Goal: Information Seeking & Learning: Learn about a topic

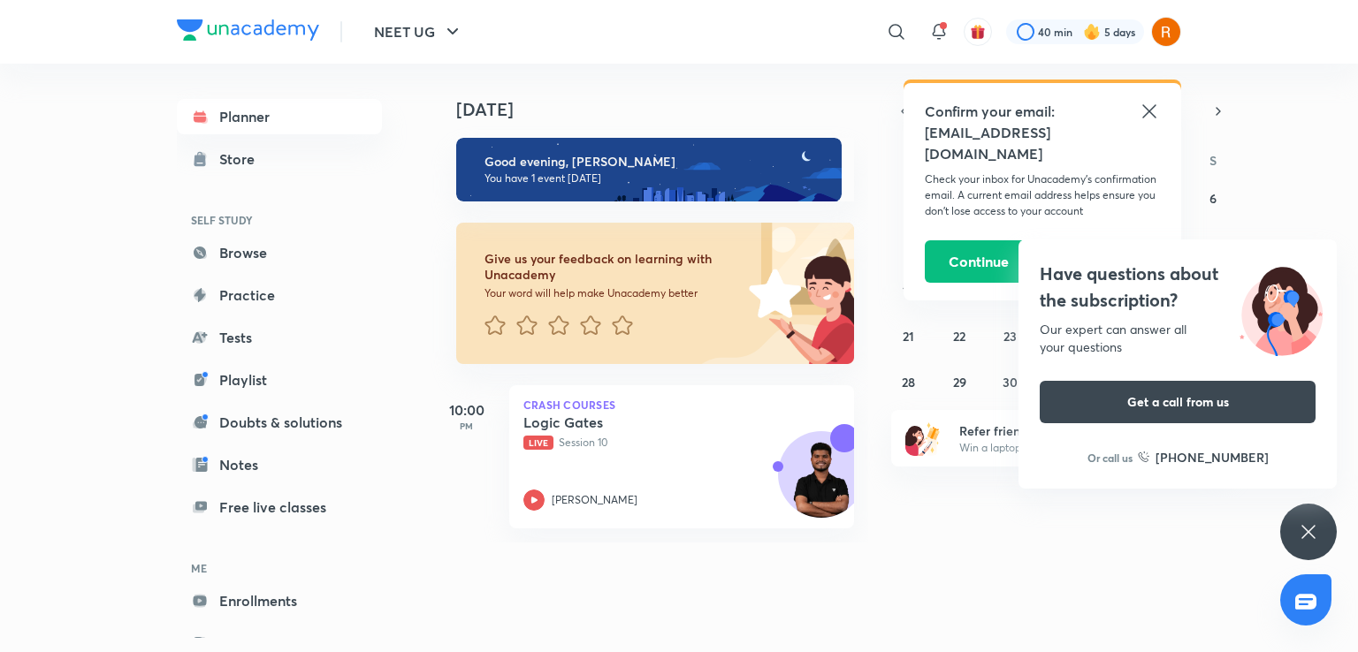
click at [1149, 108] on icon at bounding box center [1149, 111] width 21 height 21
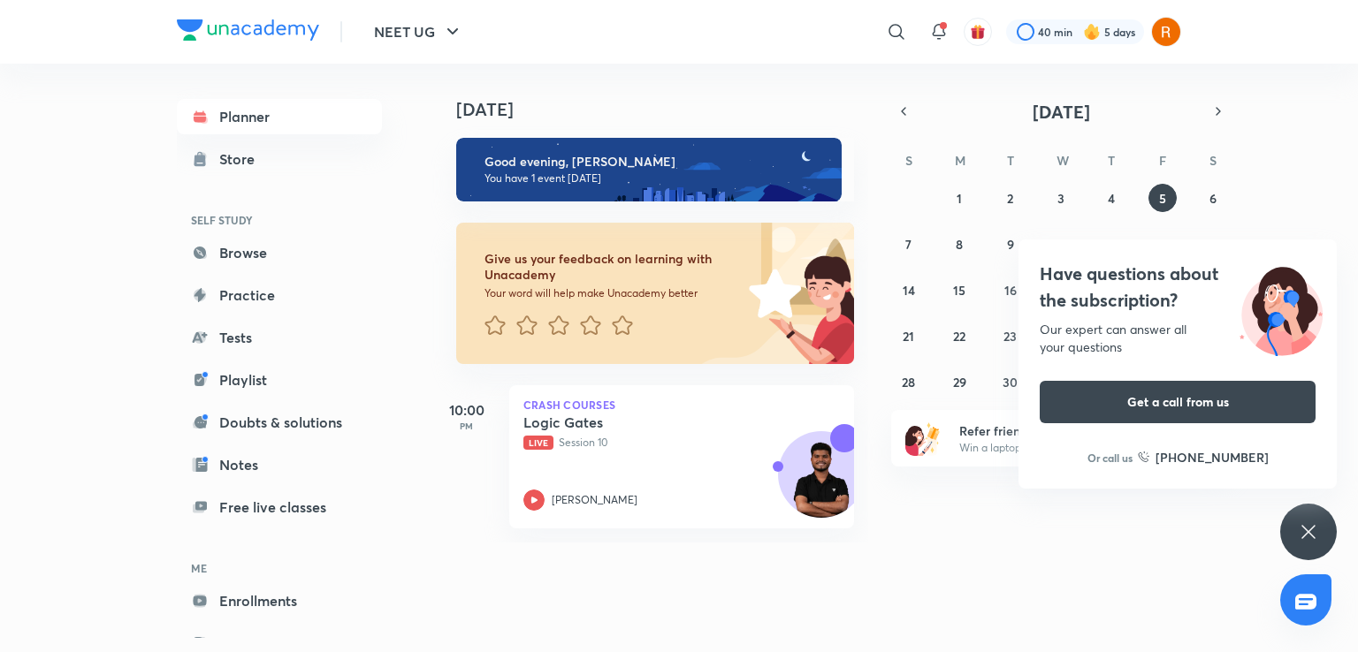
click at [1309, 528] on icon at bounding box center [1308, 532] width 21 height 21
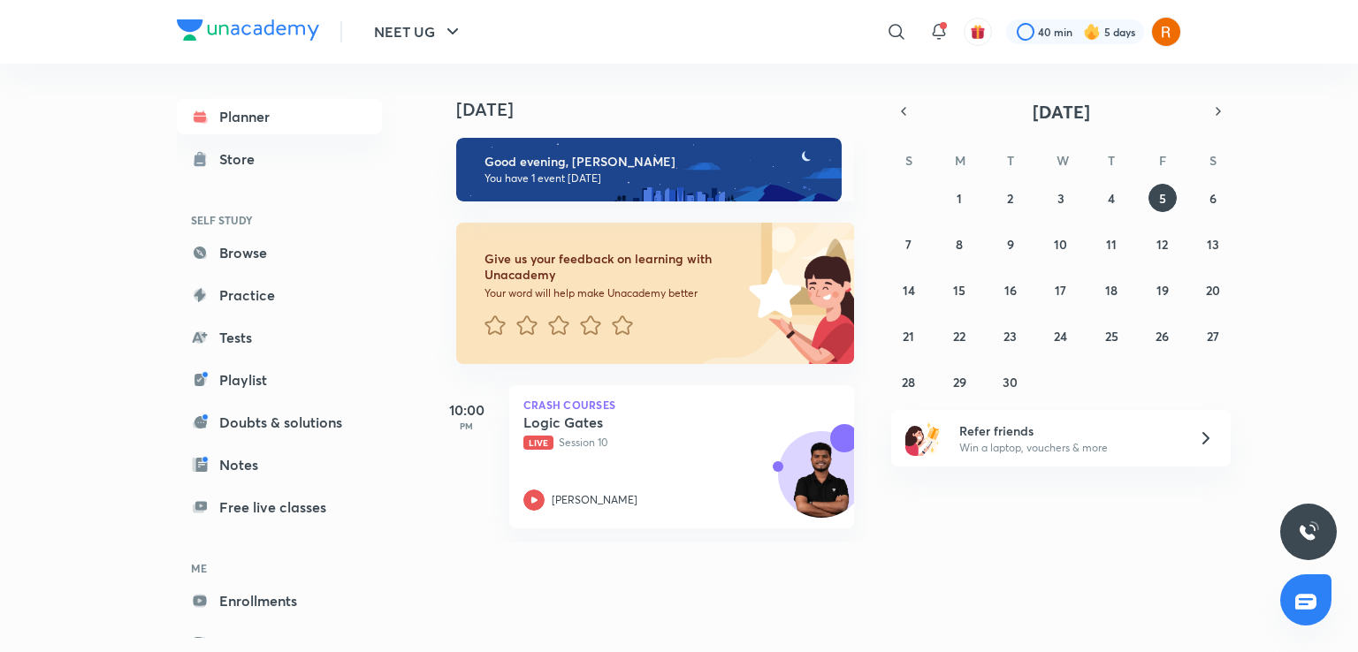
click at [1178, 22] on picture at bounding box center [1166, 32] width 30 height 30
click at [1161, 26] on img at bounding box center [1166, 32] width 30 height 30
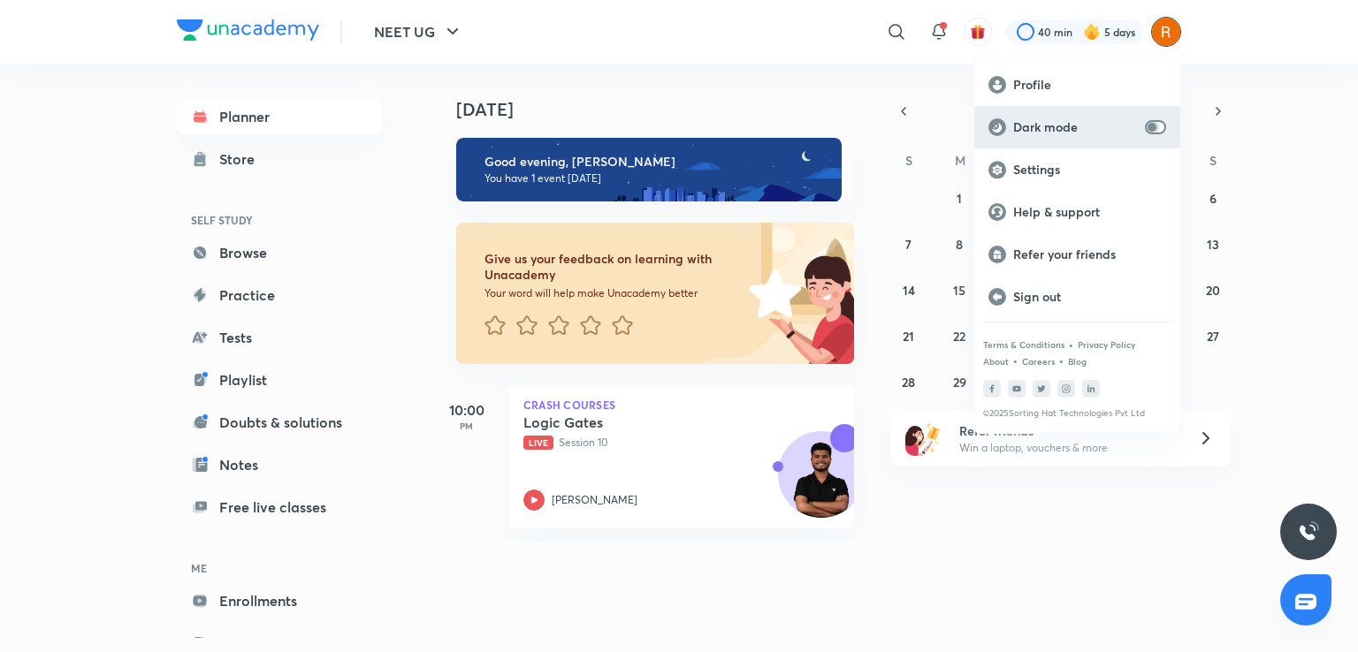
click at [1155, 125] on input "checkbox" at bounding box center [1152, 127] width 42 height 14
checkbox input "true"
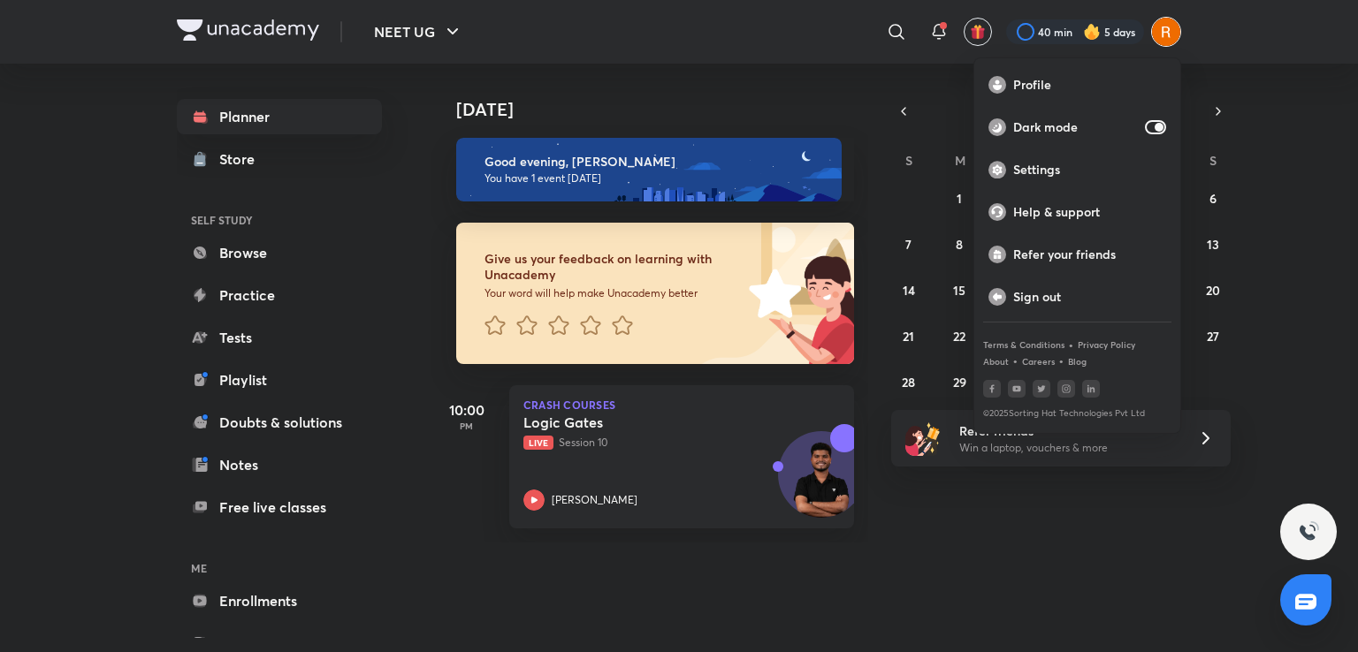
click at [278, 507] on div at bounding box center [679, 326] width 1358 height 652
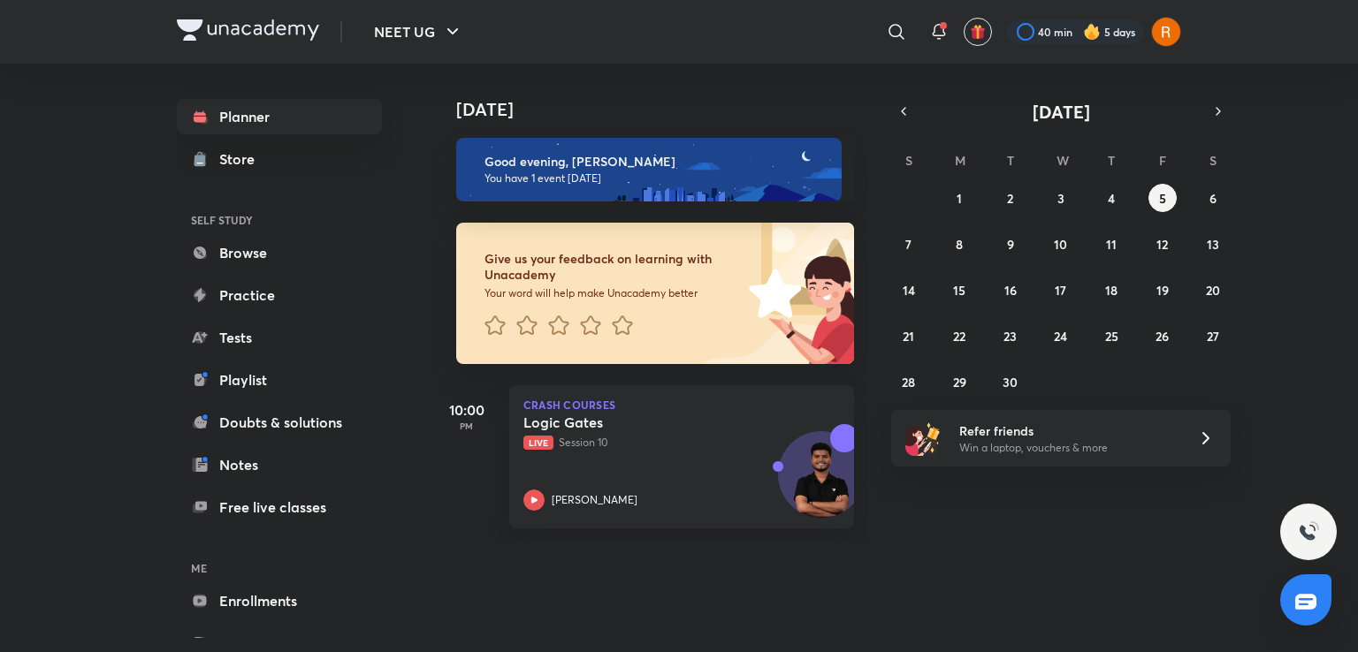
click at [278, 507] on link "Free live classes" at bounding box center [279, 507] width 205 height 35
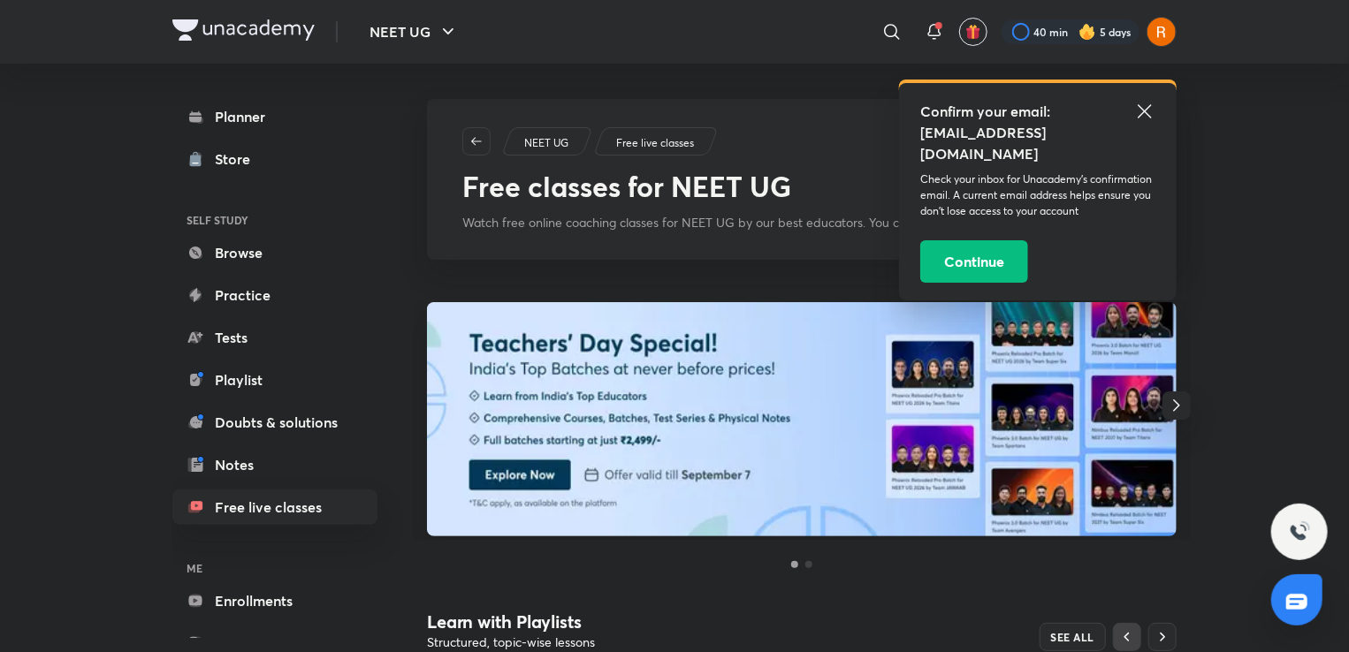
scroll to position [570, 0]
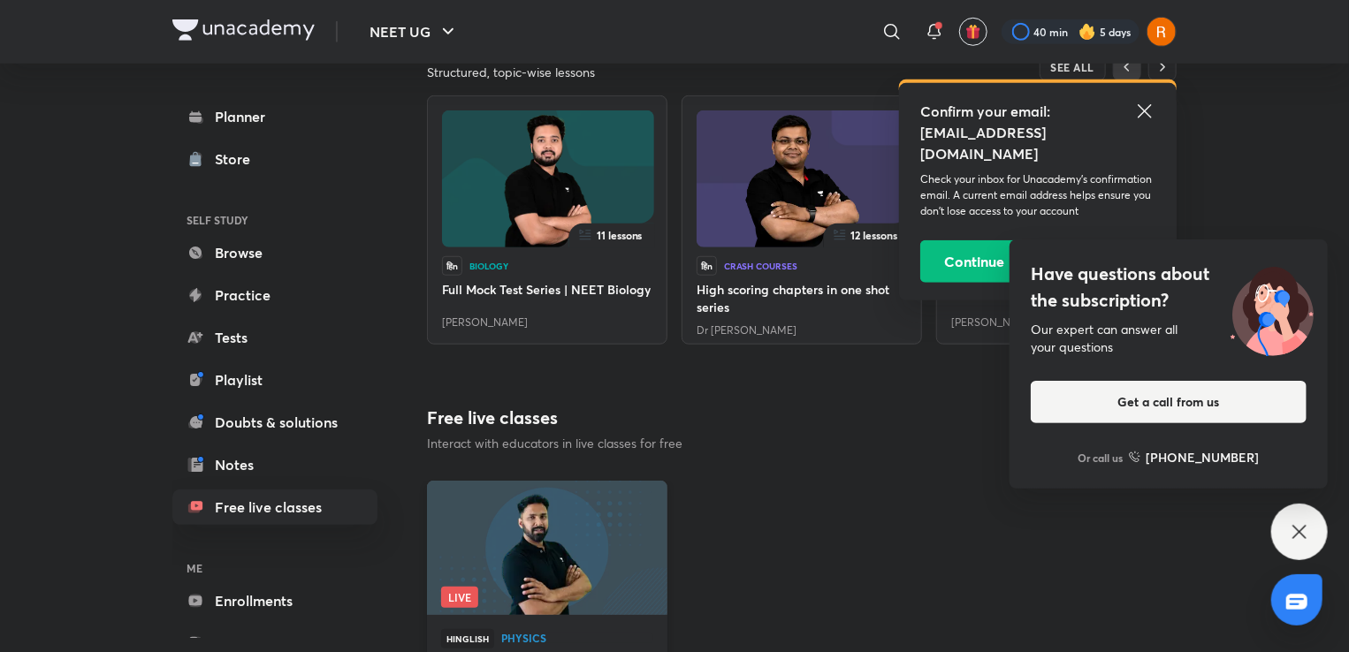
click at [580, 522] on img at bounding box center [546, 547] width 245 height 137
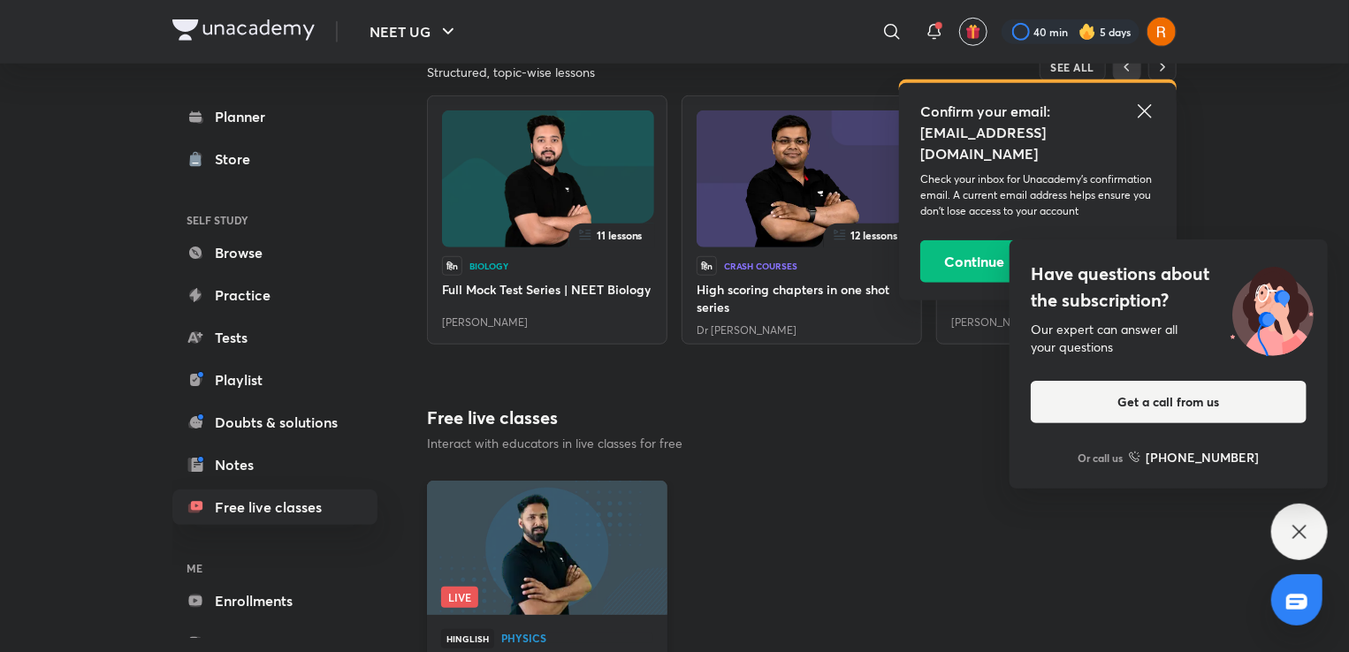
click at [580, 522] on img at bounding box center [546, 547] width 245 height 137
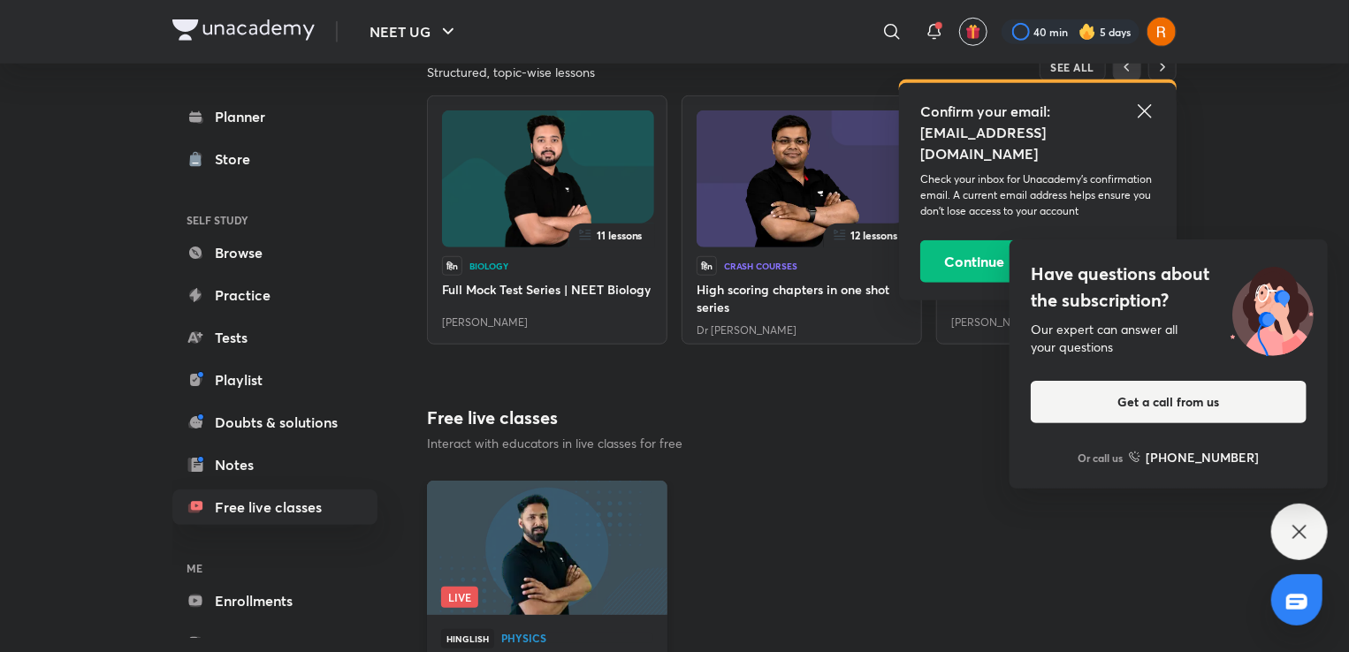
click at [580, 522] on img at bounding box center [546, 547] width 245 height 137
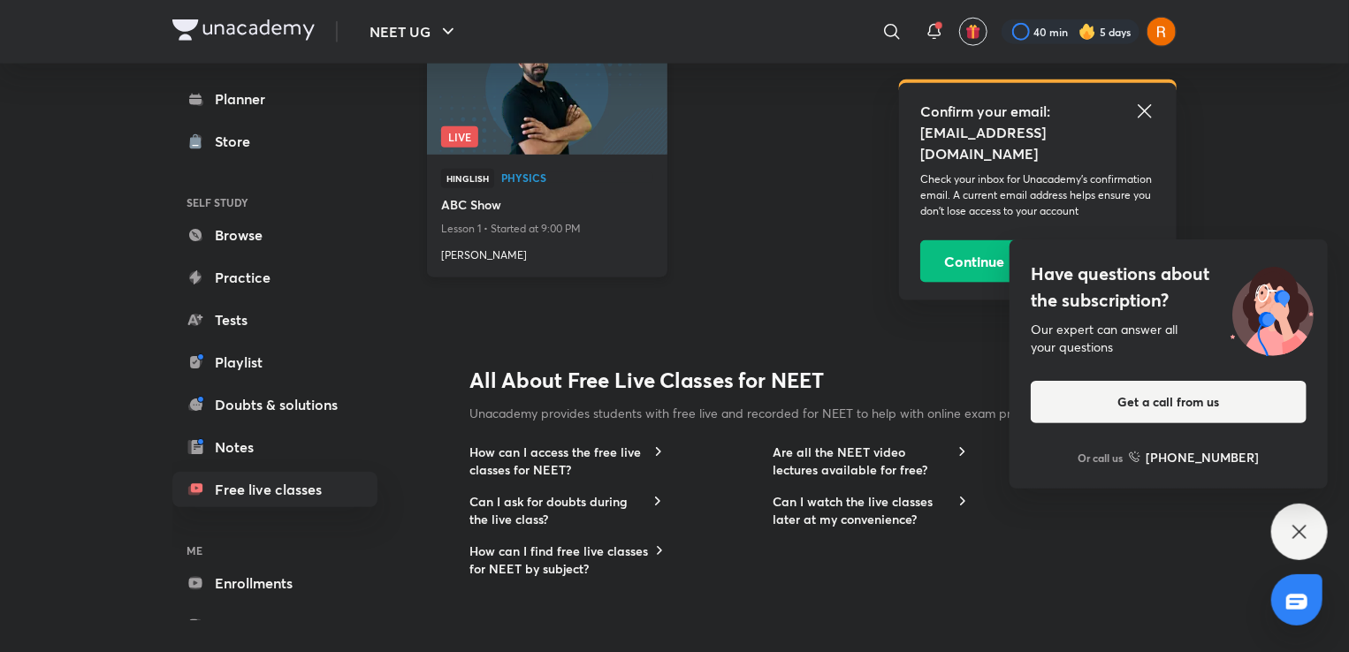
click at [610, 254] on h4 "[PERSON_NAME]" at bounding box center [547, 251] width 212 height 23
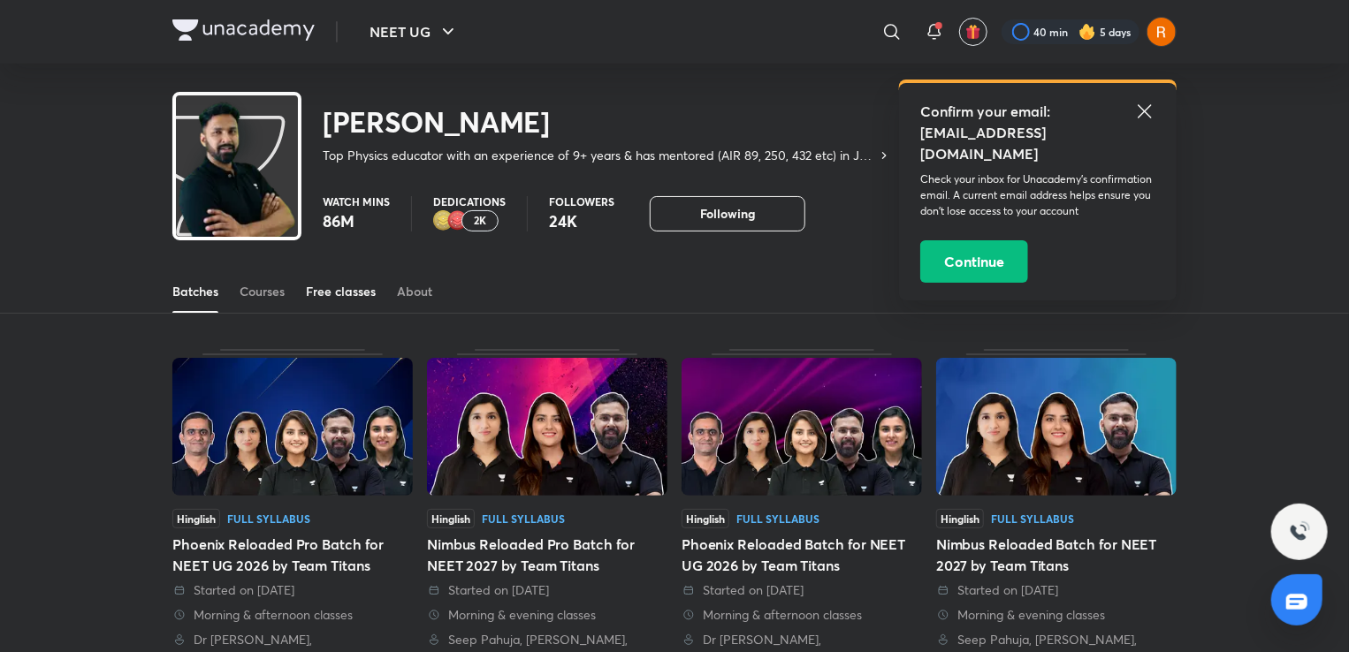
click at [329, 297] on div "Free classes" at bounding box center [341, 292] width 70 height 18
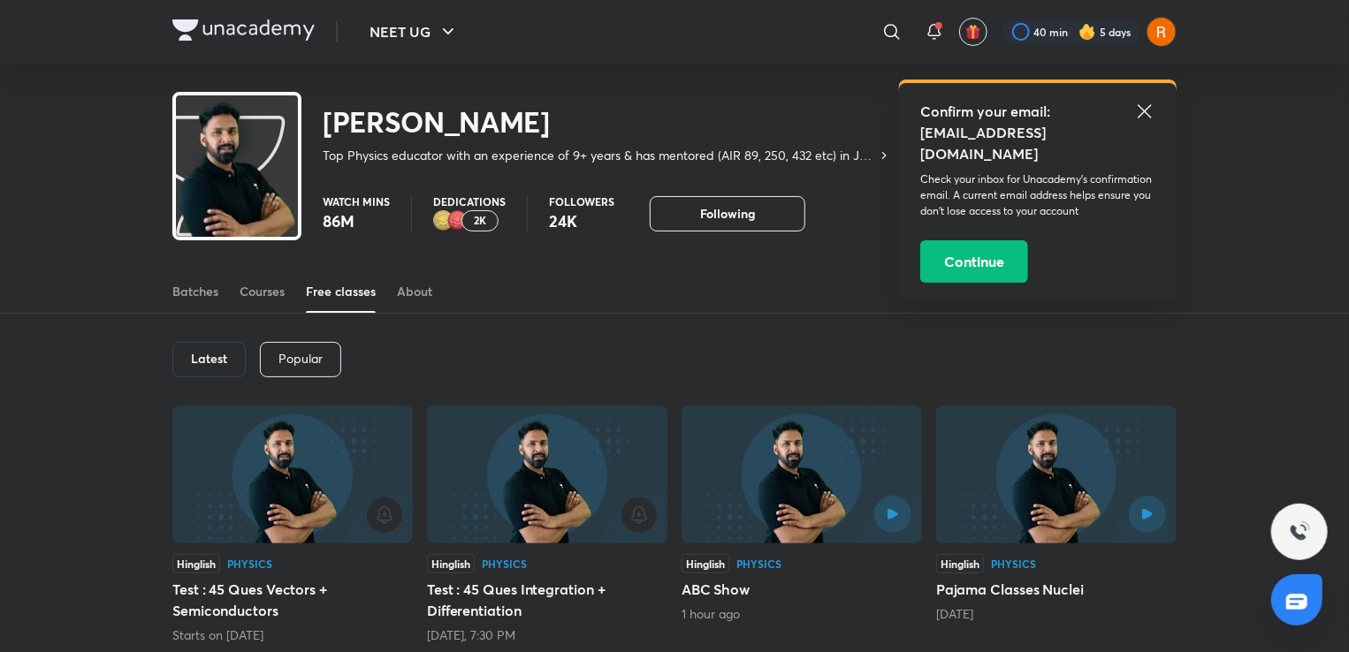
click at [764, 520] on div at bounding box center [801, 514] width 219 height 37
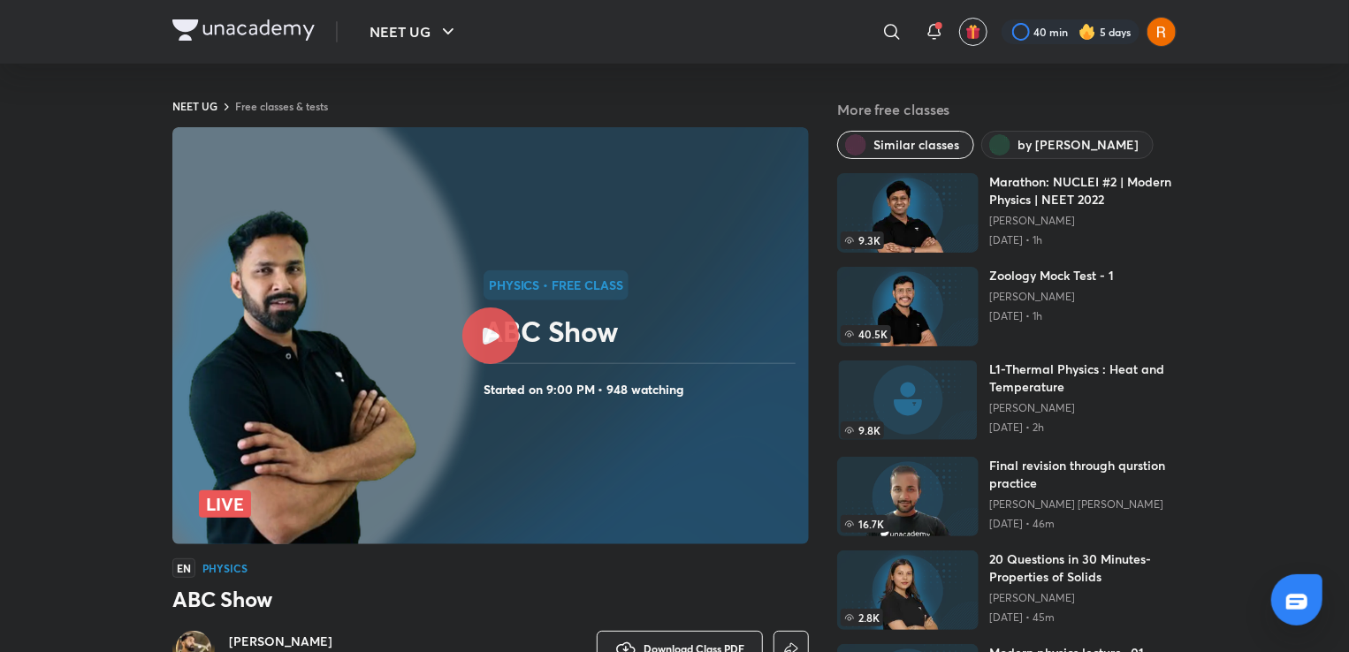
click at [764, 520] on icon at bounding box center [546, 383] width 1366 height 870
